Goal: Understand process/instructions: Learn how to perform a task or action

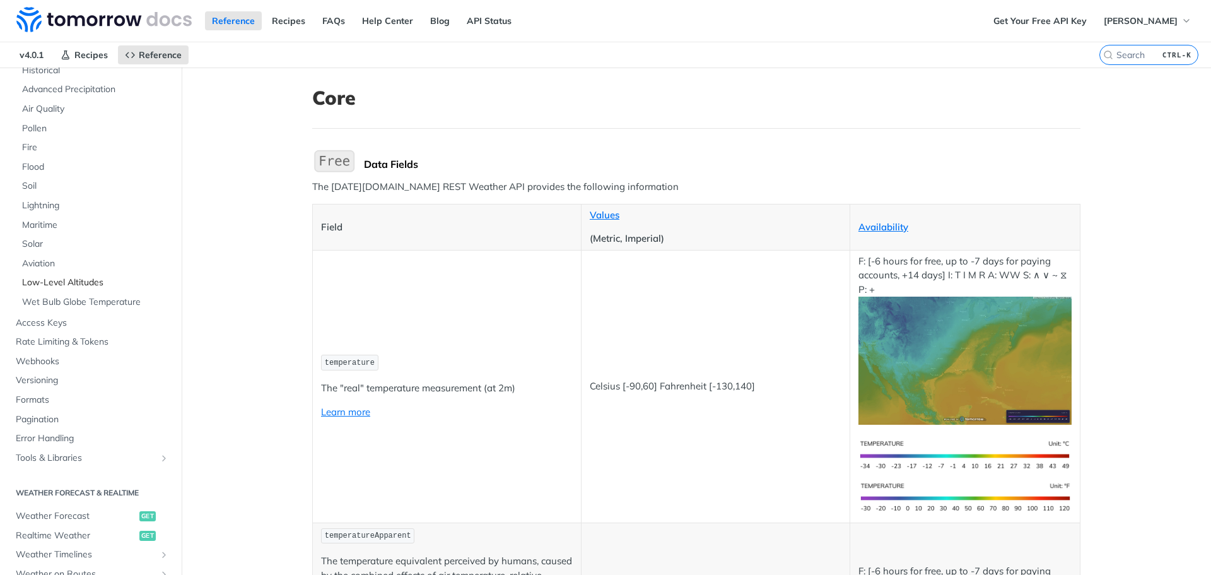
scroll to position [189, 0]
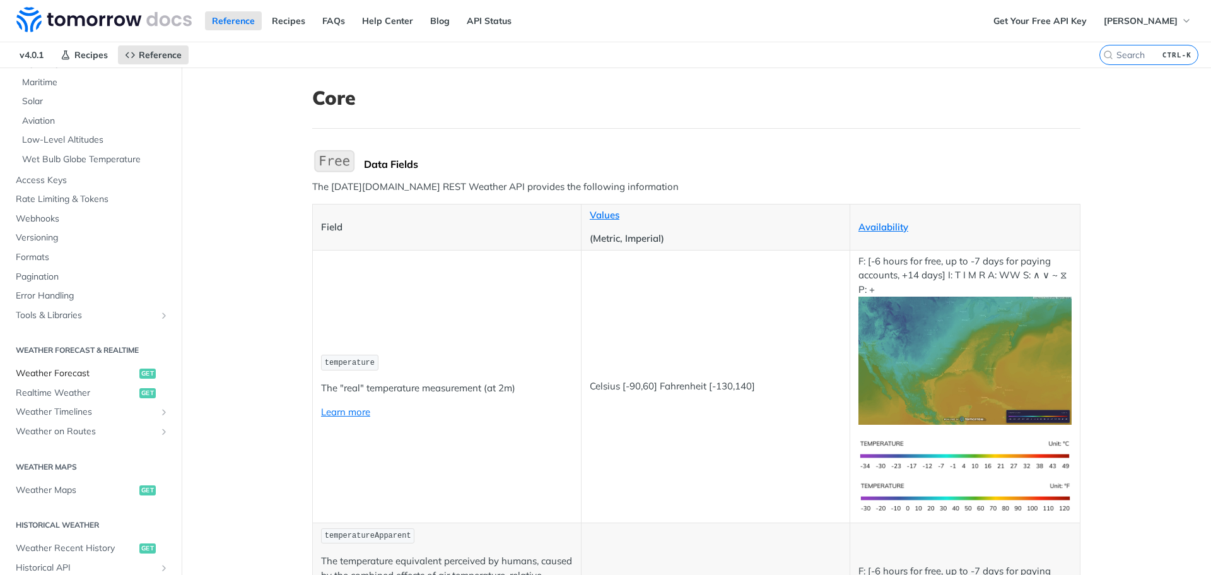
click at [107, 377] on span "Weather Forecast" at bounding box center [76, 373] width 120 height 13
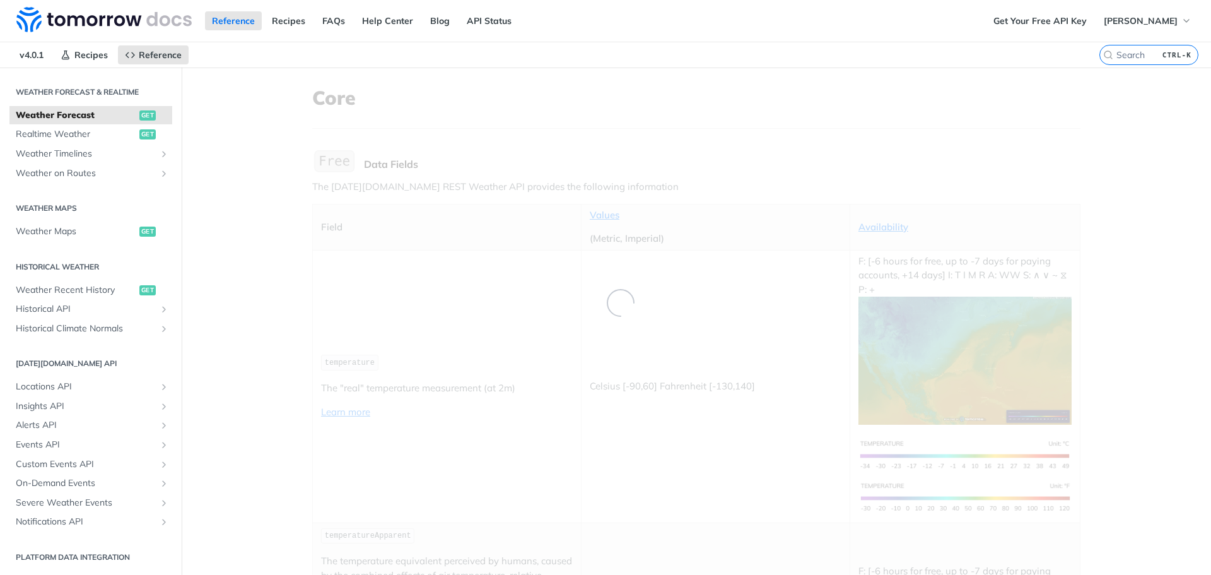
scroll to position [5, 0]
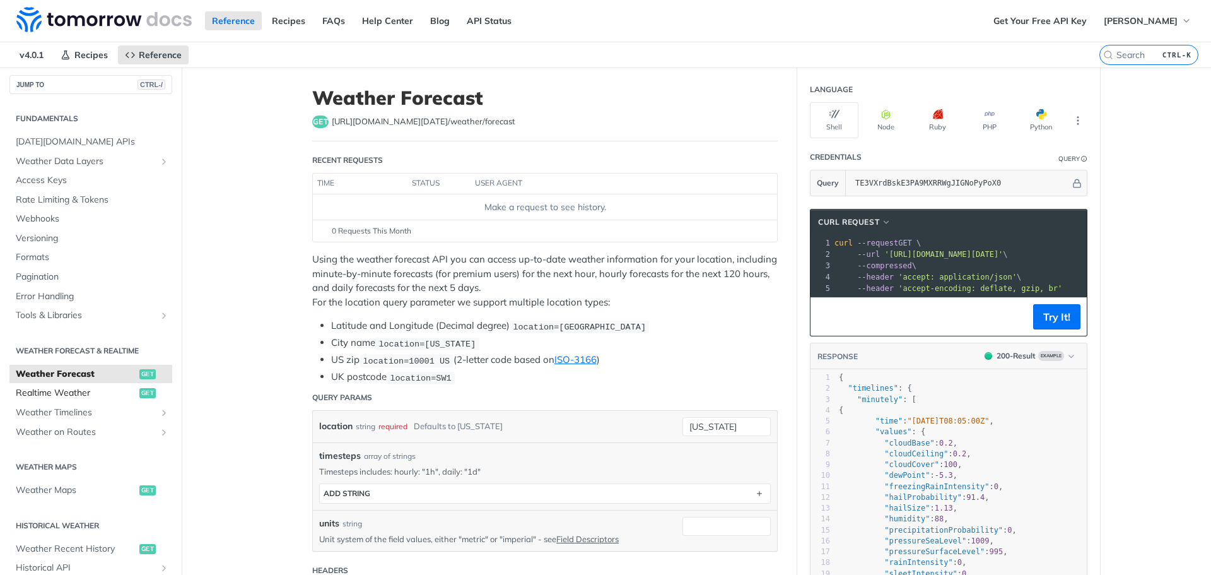
click at [116, 393] on span "Realtime Weather" at bounding box center [76, 393] width 120 height 13
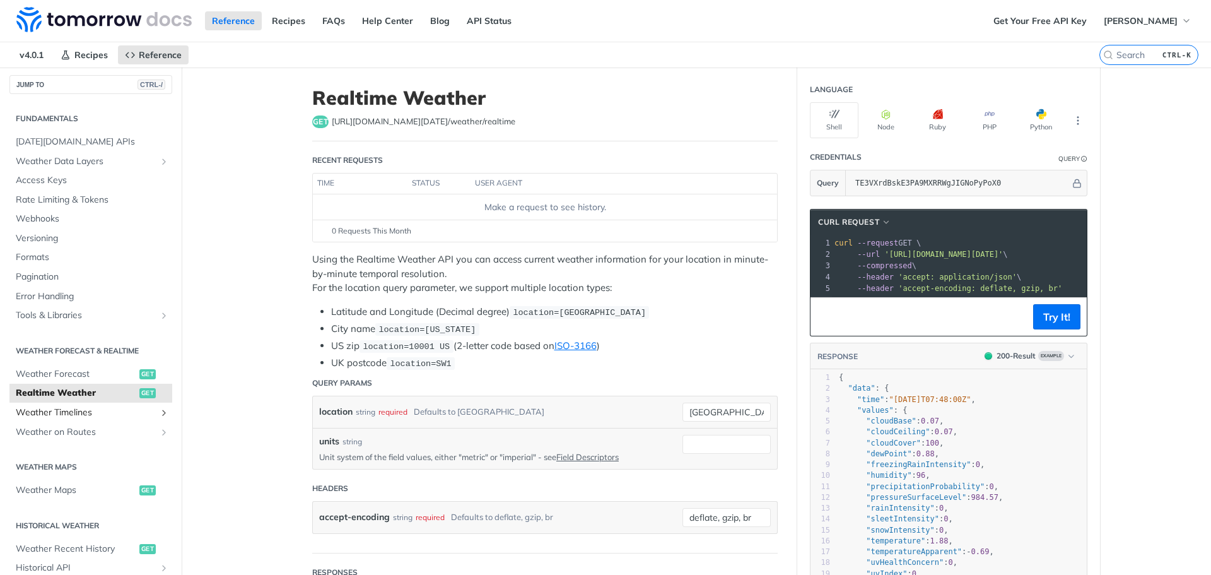
click at [119, 412] on span "Weather Timelines" at bounding box center [86, 412] width 140 height 13
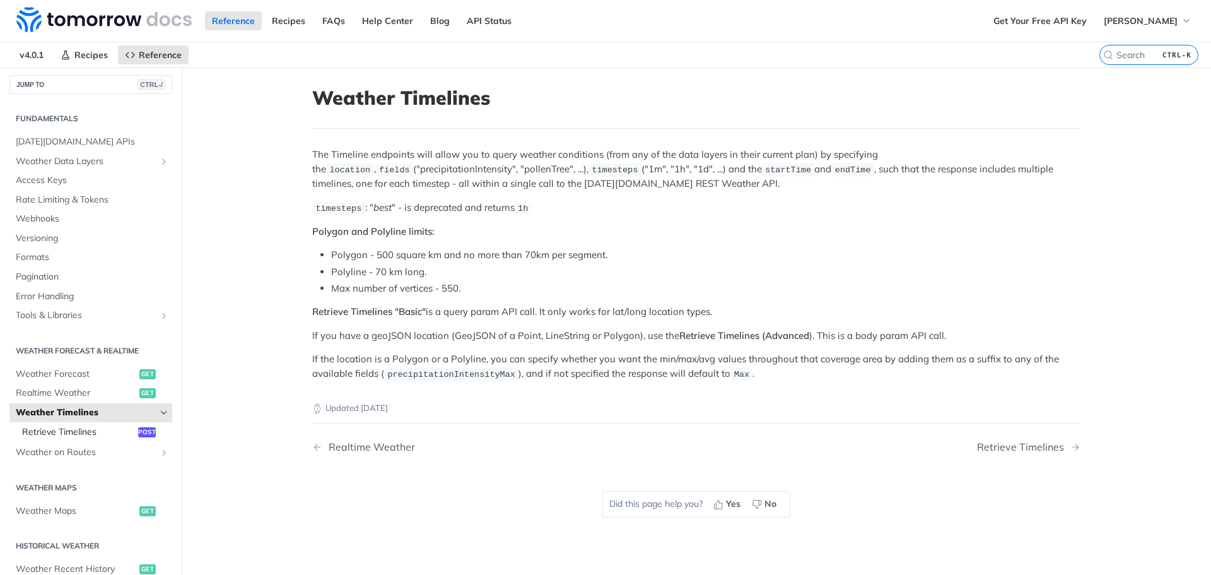
click at [104, 430] on span "Retrieve Timelines" at bounding box center [78, 432] width 113 height 13
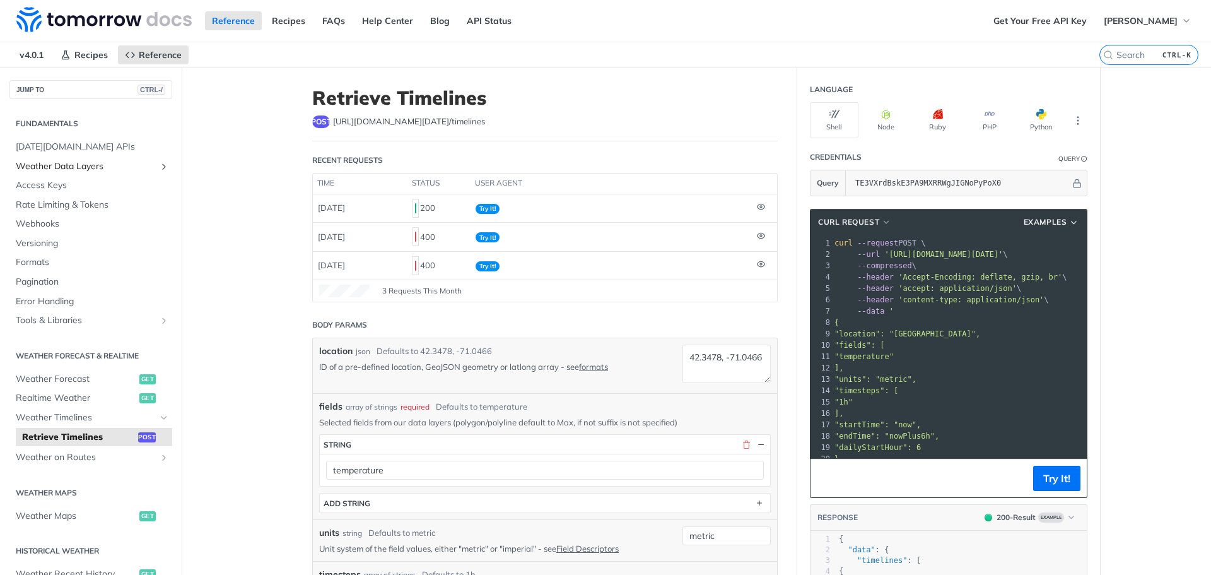
click at [88, 162] on span "Weather Data Layers" at bounding box center [86, 166] width 140 height 13
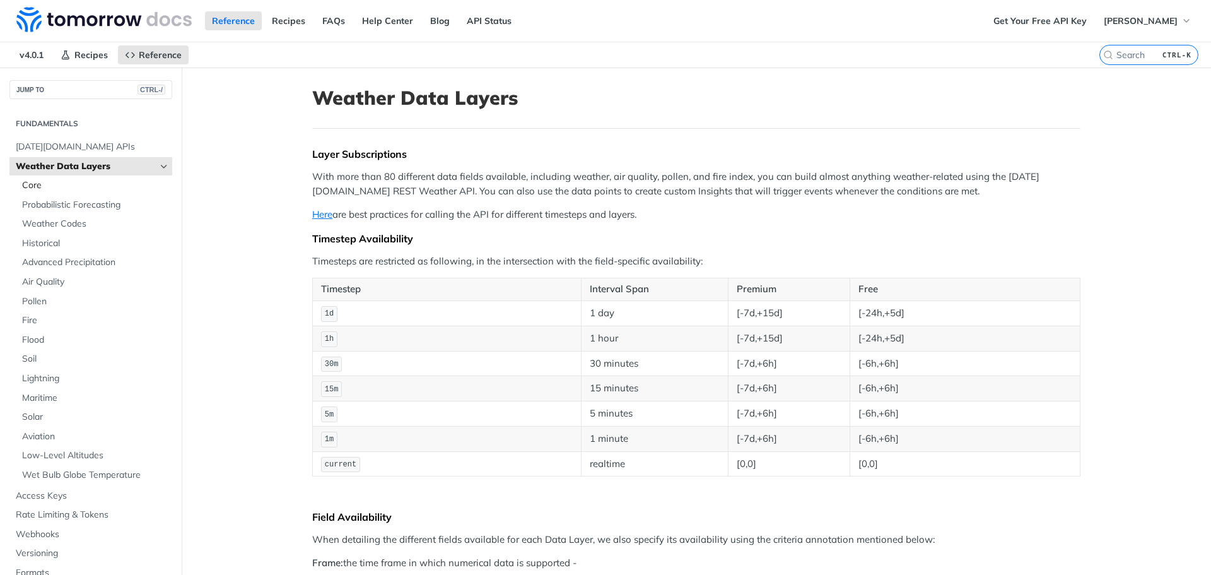
click at [75, 185] on span "Core" at bounding box center [95, 185] width 147 height 13
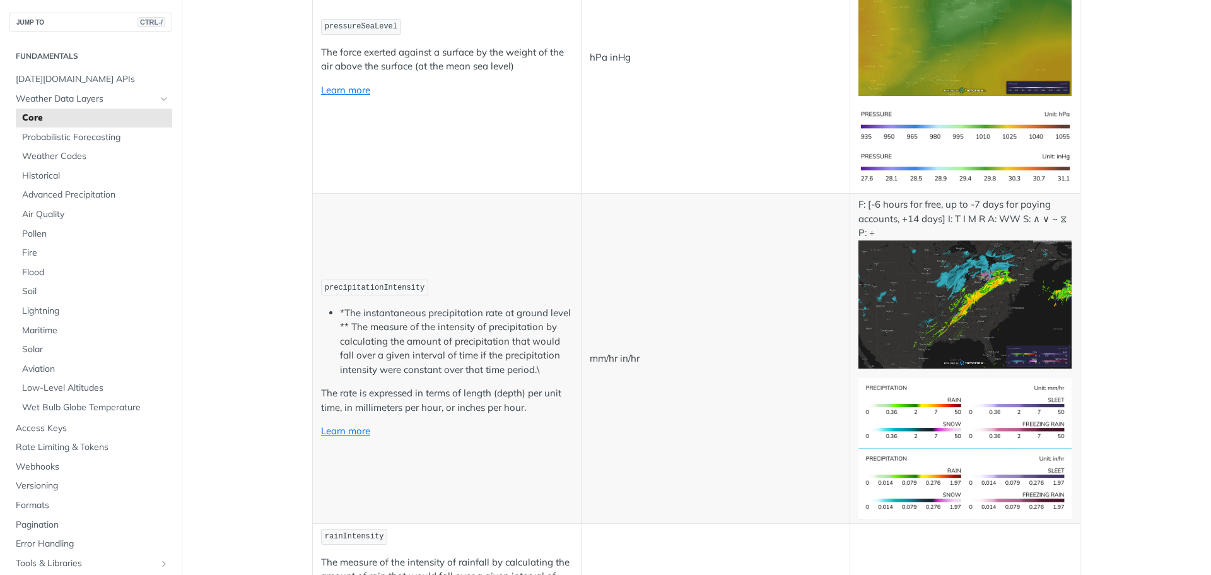
scroll to position [2953, 0]
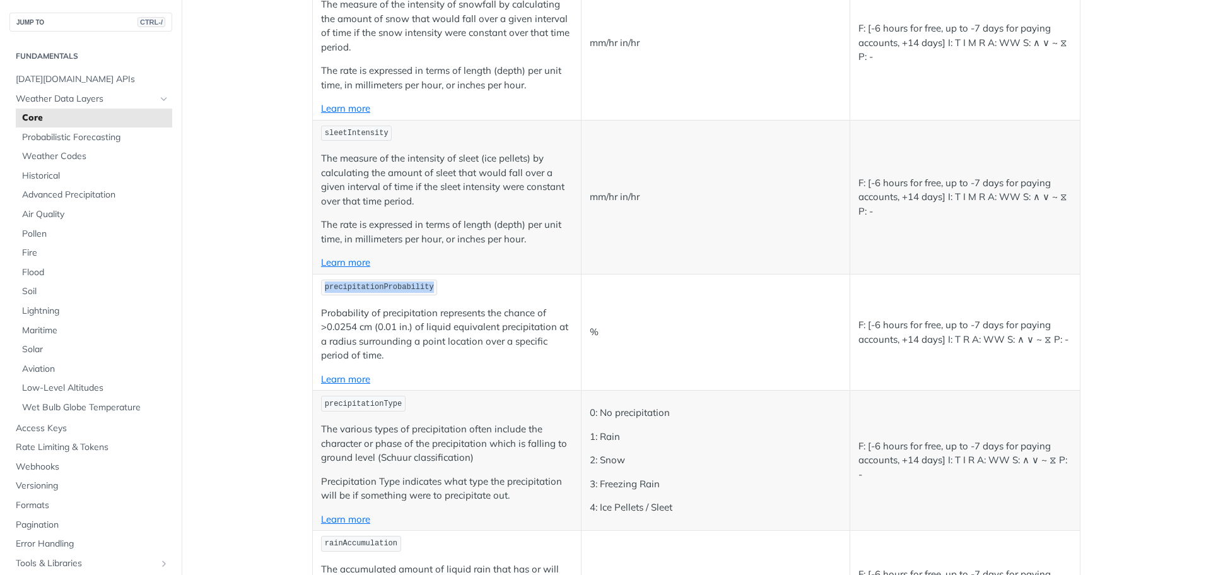
drag, startPoint x: 419, startPoint y: 289, endPoint x: 320, endPoint y: 291, distance: 98.4
click at [325, 291] on span "precipitationProbability" at bounding box center [379, 287] width 109 height 9
copy span "precipitationProbability"
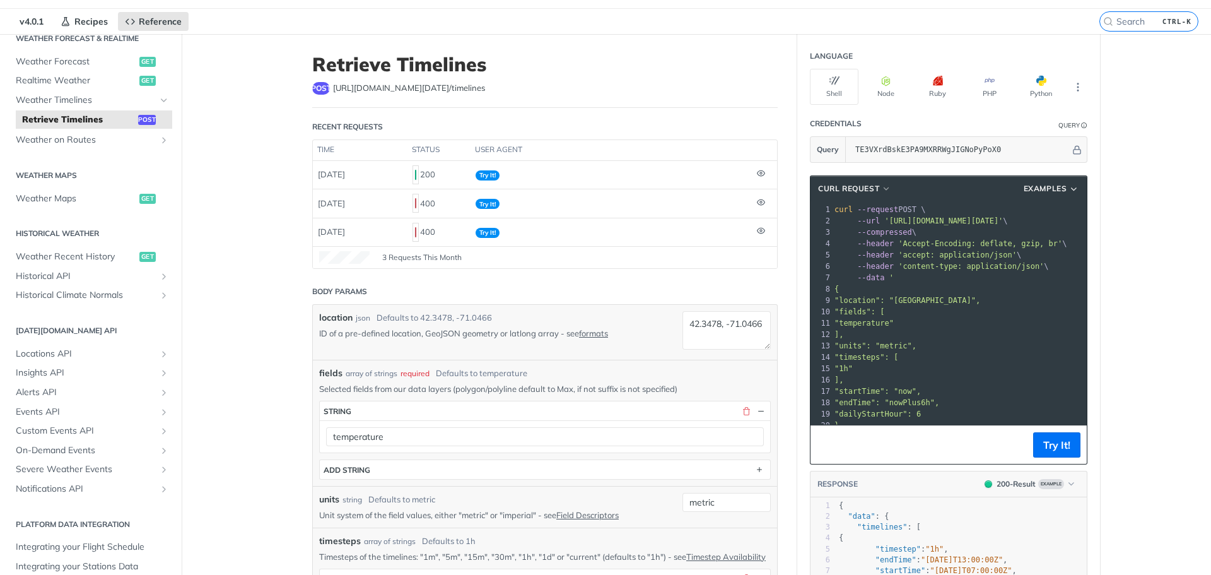
scroll to position [63, 0]
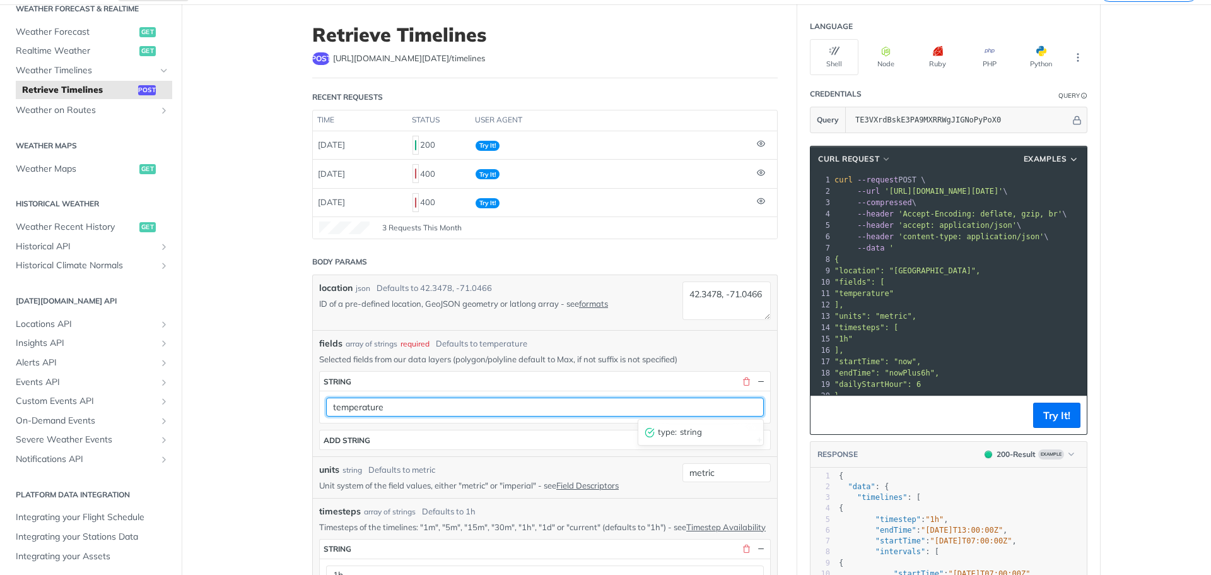
click at [402, 411] on input "temperature" at bounding box center [545, 406] width 438 height 19
paste input "precipitationProbability"
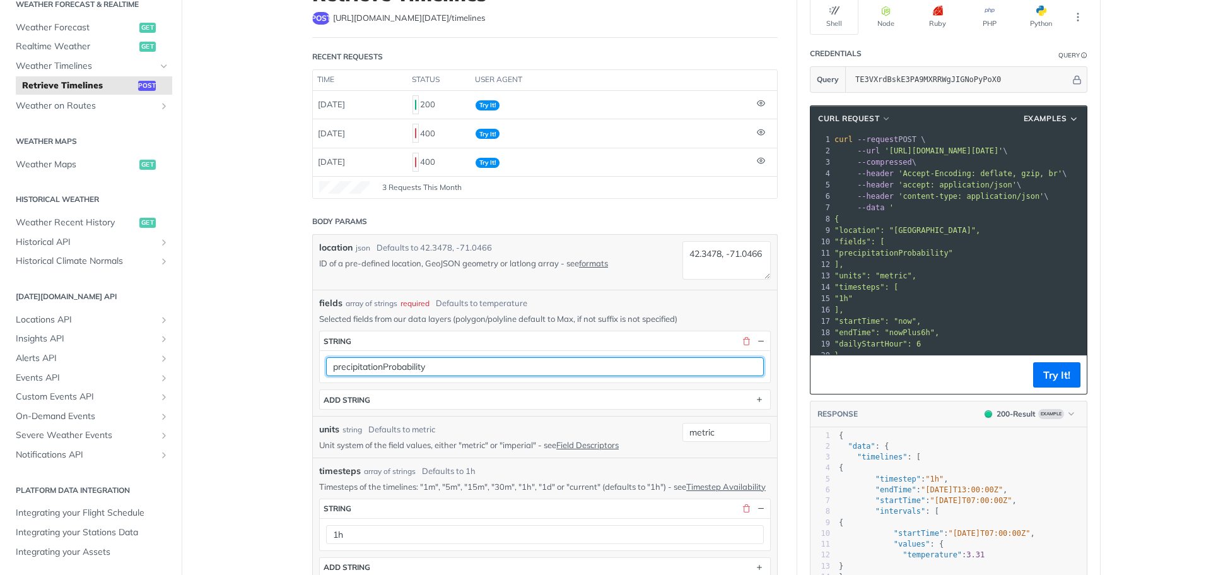
scroll to position [126, 0]
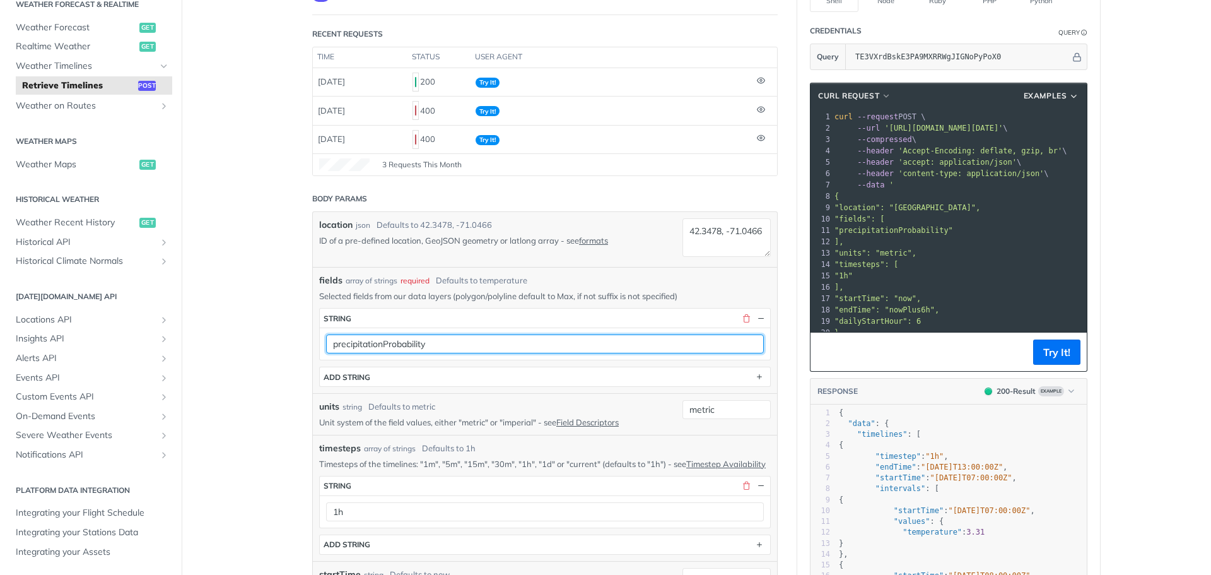
type input "precipitationProbability"
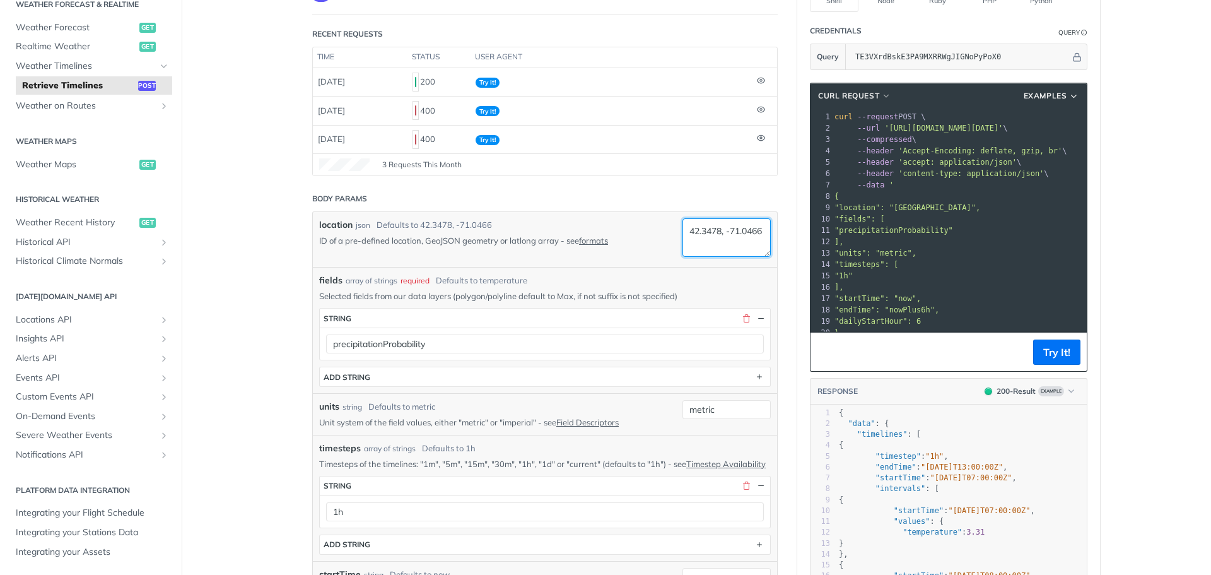
drag, startPoint x: 717, startPoint y: 231, endPoint x: 674, endPoint y: 229, distance: 42.3
click at [674, 229] on div "location json Defaults to [GEOGRAPHIC_DATA] ID of a pre-defined location, GeoJS…" at bounding box center [545, 239] width 452 height 42
paste textarea "33.980530"
drag, startPoint x: 721, startPoint y: 243, endPoint x: 675, endPoint y: 245, distance: 46.1
click at [675, 245] on div "location json Defaults to [GEOGRAPHIC_DATA] ID of a pre-defined location, GeoJS…" at bounding box center [545, 239] width 452 height 42
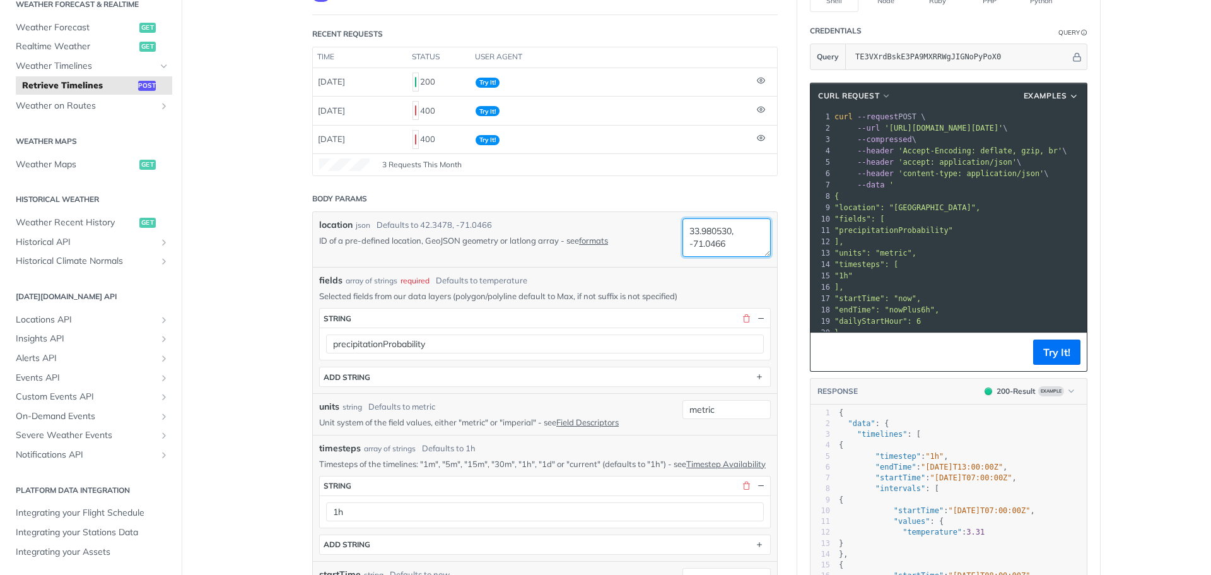
paste textarea "117.377022"
type textarea "33.980530, -117.377022"
click at [1044, 349] on button "Try It!" at bounding box center [1056, 351] width 47 height 25
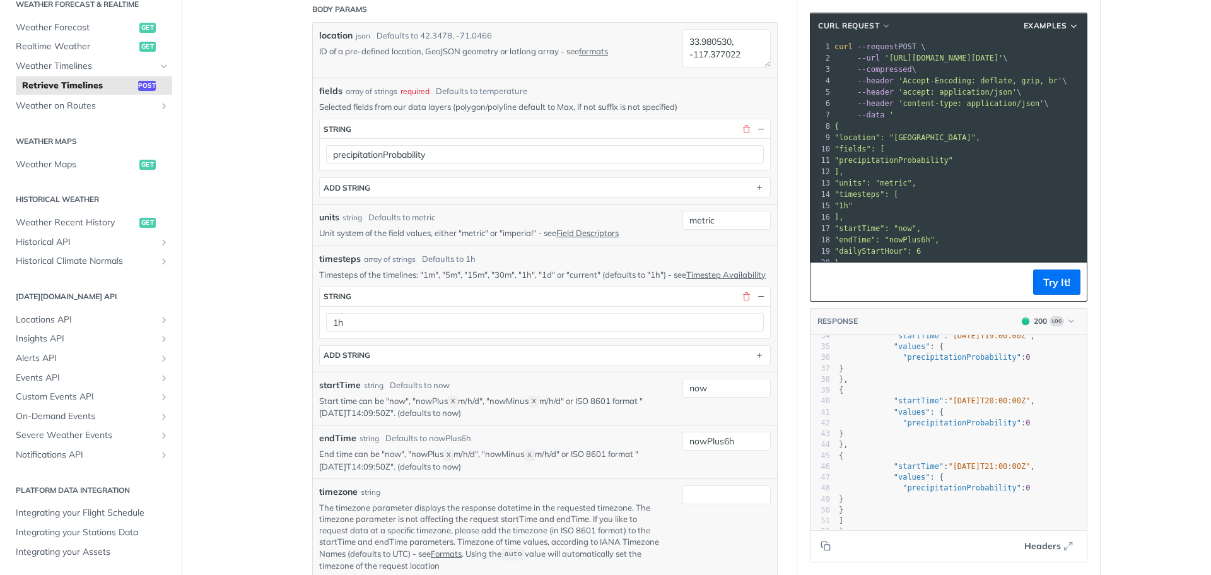
scroll to position [0, 0]
